Goal: Information Seeking & Learning: Learn about a topic

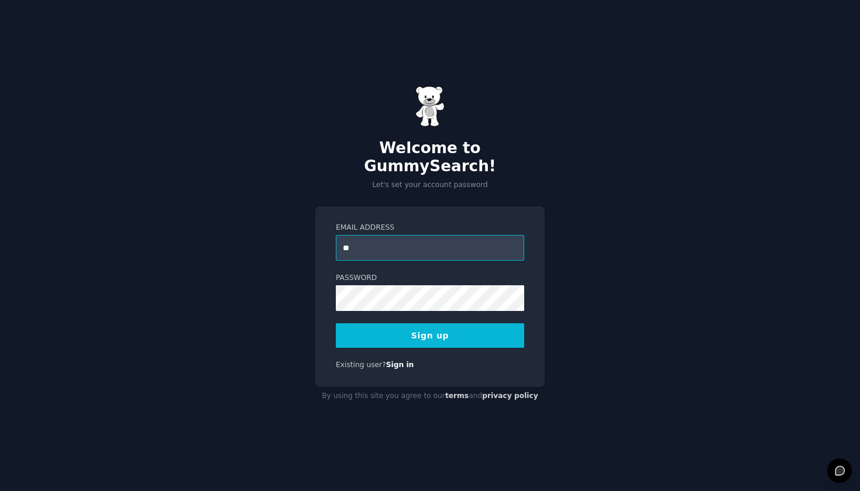
type input "*"
type input "**********"
click at [473, 330] on button "Sign up" at bounding box center [430, 335] width 188 height 25
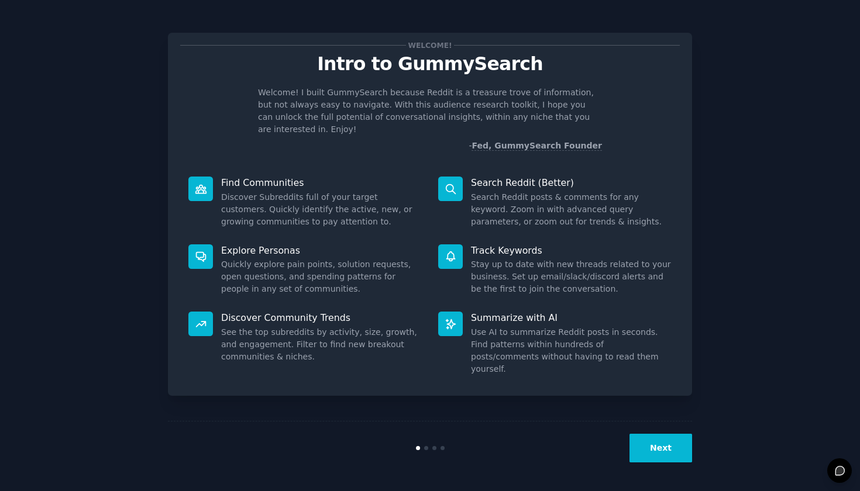
click at [665, 445] on button "Next" at bounding box center [660, 448] width 63 height 29
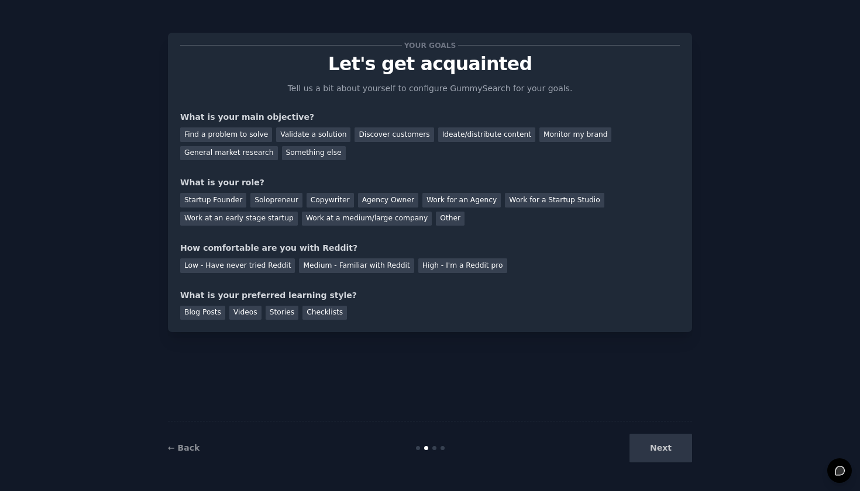
drag, startPoint x: 664, startPoint y: 450, endPoint x: 377, endPoint y: 436, distance: 288.0
click at [377, 436] on div "← Back Next" at bounding box center [430, 448] width 524 height 54
click at [283, 126] on div "Find a problem to solve Validate a solution Discover customers Ideate/distribut…" at bounding box center [429, 141] width 499 height 37
click at [284, 132] on div "Validate a solution" at bounding box center [313, 134] width 74 height 15
click at [360, 137] on div "Discover customers" at bounding box center [393, 134] width 79 height 15
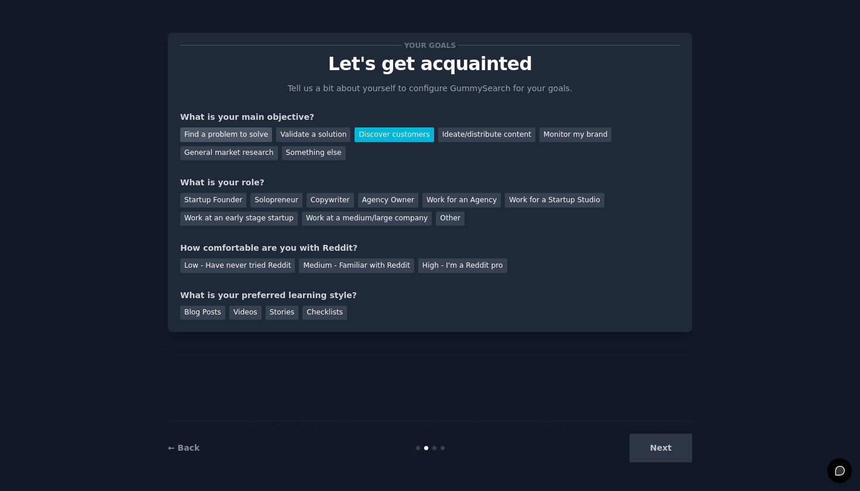
click at [246, 139] on div "Find a problem to solve" at bounding box center [226, 134] width 92 height 15
click at [220, 193] on div "Startup Founder" at bounding box center [213, 200] width 66 height 15
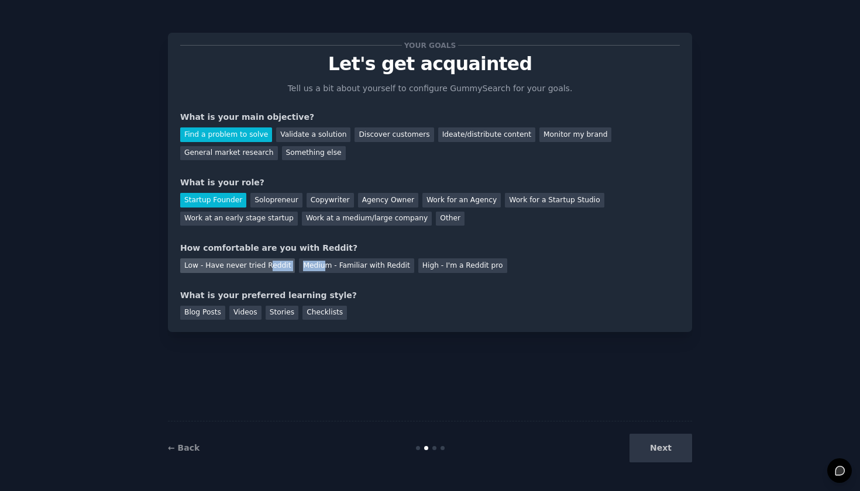
drag, startPoint x: 318, startPoint y: 260, endPoint x: 265, endPoint y: 268, distance: 53.3
click at [265, 268] on div "Low - Have never tried Reddit Medium - Familiar with Reddit High - I'm a Reddit…" at bounding box center [429, 263] width 499 height 19
click at [311, 265] on div "Medium - Familiar with Reddit" at bounding box center [356, 265] width 115 height 15
click at [209, 312] on div "Blog Posts" at bounding box center [202, 313] width 45 height 15
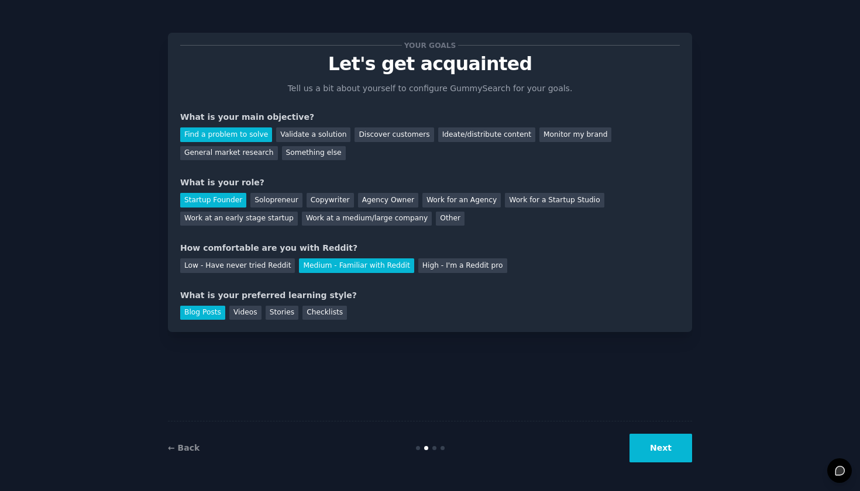
click at [657, 444] on button "Next" at bounding box center [660, 448] width 63 height 29
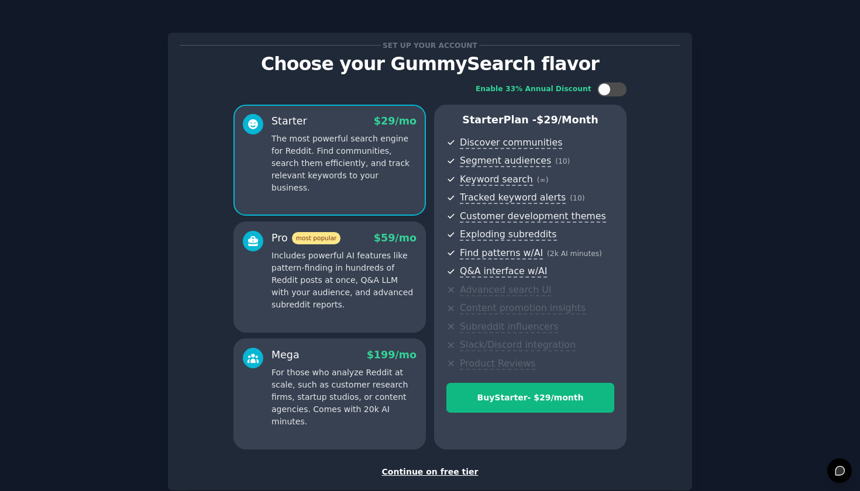
click at [449, 466] on div "Continue on free tier" at bounding box center [429, 472] width 499 height 12
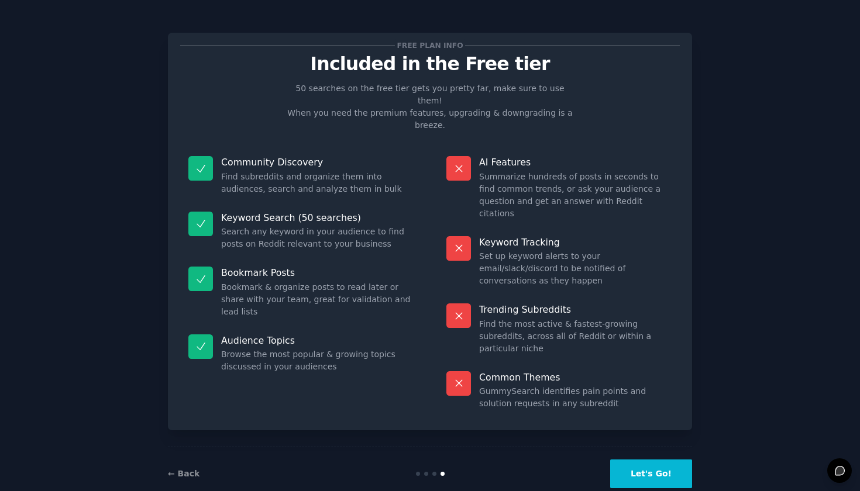
click at [670, 460] on button "Let's Go!" at bounding box center [651, 474] width 82 height 29
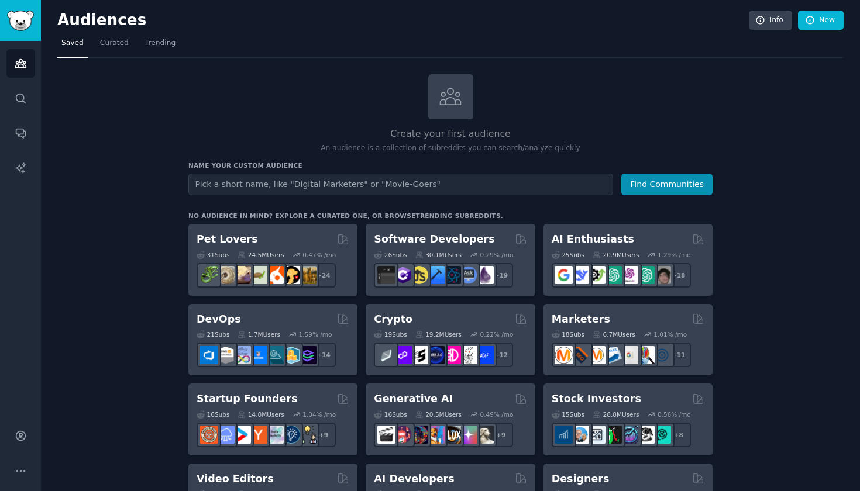
click at [109, 37] on link "Curated" at bounding box center [114, 46] width 37 height 24
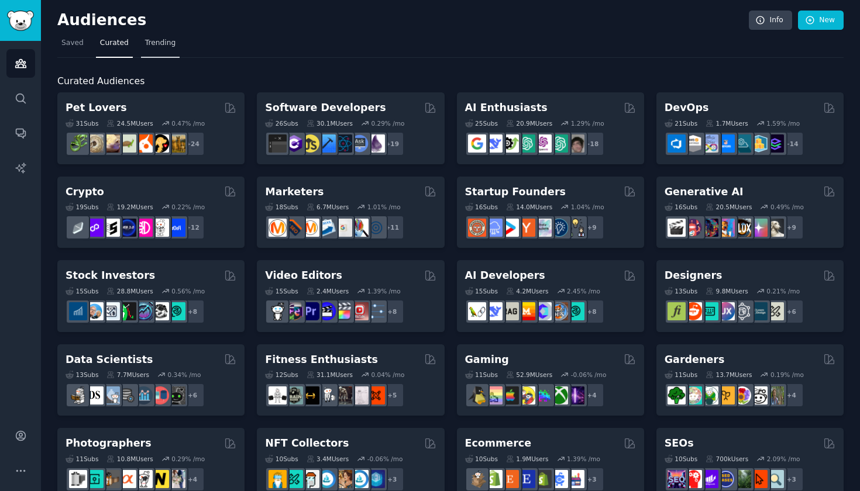
click at [166, 43] on span "Trending" at bounding box center [160, 43] width 30 height 11
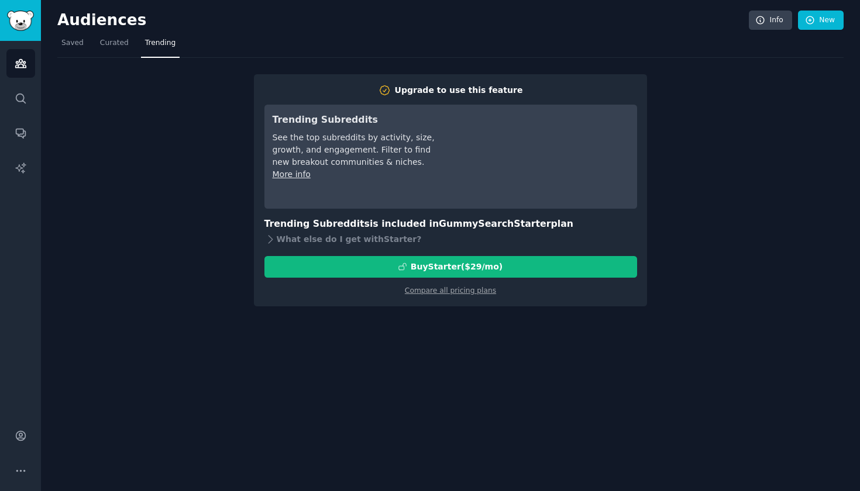
click at [88, 47] on nav "Saved Curated Trending" at bounding box center [450, 46] width 786 height 24
click at [70, 46] on span "Saved" at bounding box center [72, 43] width 22 height 11
